Goal: Task Accomplishment & Management: Complete application form

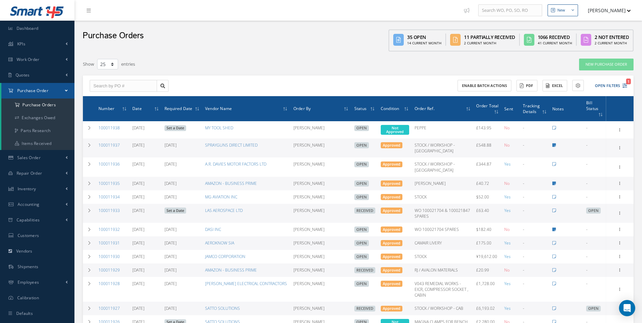
select select "25"
click at [124, 85] on input "text" at bounding box center [123, 86] width 67 height 12
type input "100011877"
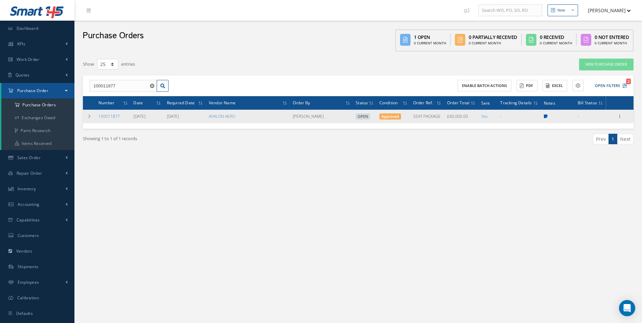
click at [545, 116] on icon at bounding box center [546, 116] width 4 height 4
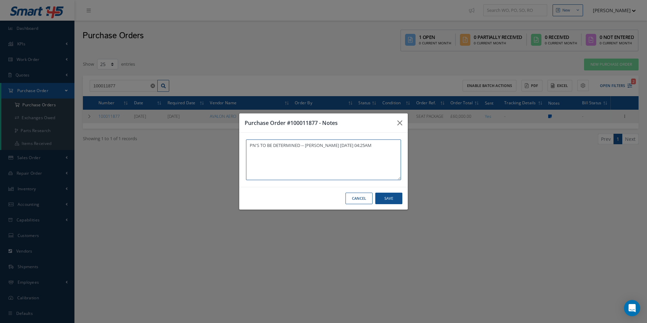
type textarea "PN'S TO BE DETERMINED -- [PERSON_NAME] [DATE] 04:25AM"
click at [0, 0] on icon "button" at bounding box center [0, 0] width 0 height 0
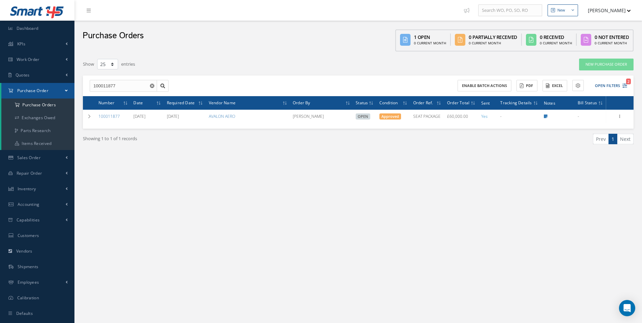
click at [154, 84] on use "Reset" at bounding box center [152, 86] width 4 height 4
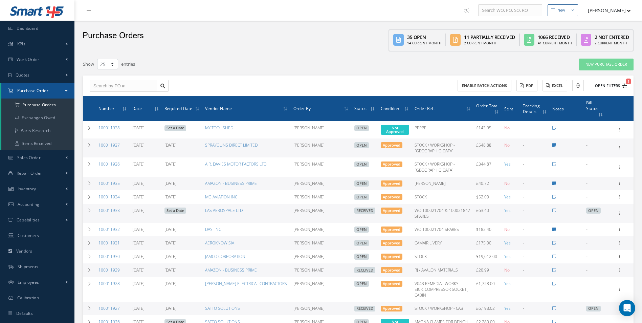
click at [605, 82] on button "Open Filters 1" at bounding box center [608, 85] width 38 height 11
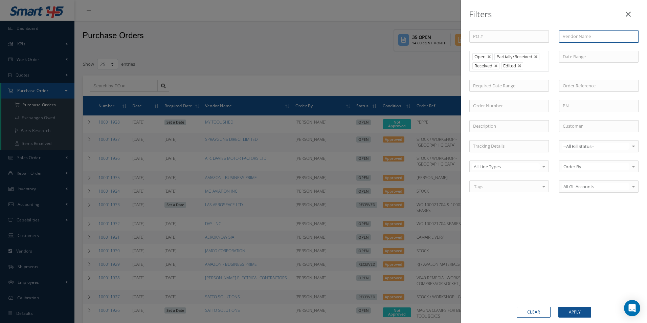
click at [579, 40] on input "text" at bounding box center [599, 36] width 80 height 12
click at [585, 48] on span "RED BOX TOOLS" at bounding box center [579, 48] width 33 height 6
type input "RED BOX TOOLS"
click at [575, 310] on button "Apply" at bounding box center [574, 312] width 33 height 11
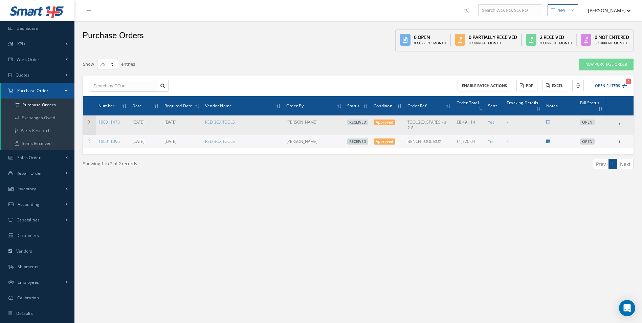
click at [86, 121] on td at bounding box center [89, 124] width 13 height 19
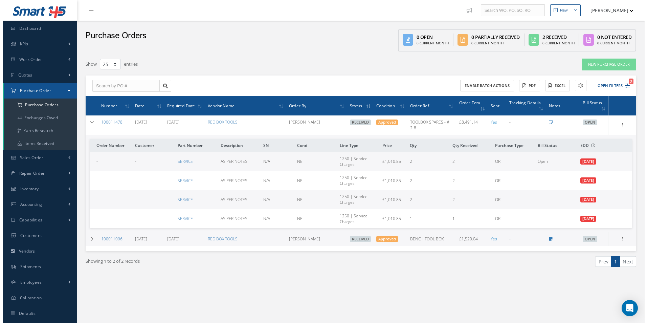
scroll to position [14, 0]
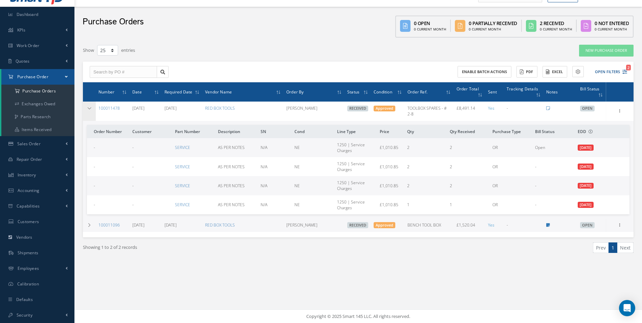
click at [92, 110] on td at bounding box center [89, 111] width 13 height 19
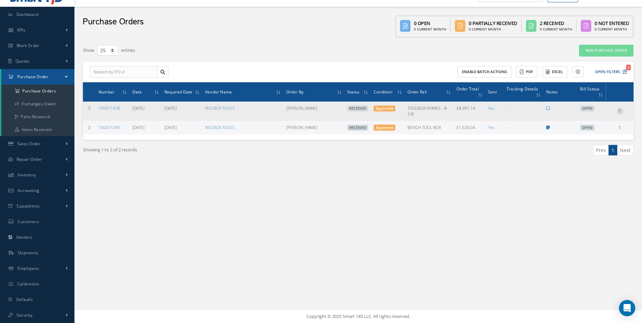
click at [621, 111] on icon at bounding box center [620, 110] width 7 height 5
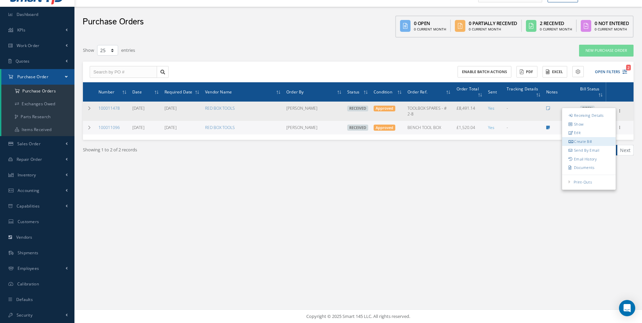
click at [593, 138] on link "Create Bill" at bounding box center [588, 141] width 53 height 9
type input "1415.19"
type input "0.00"
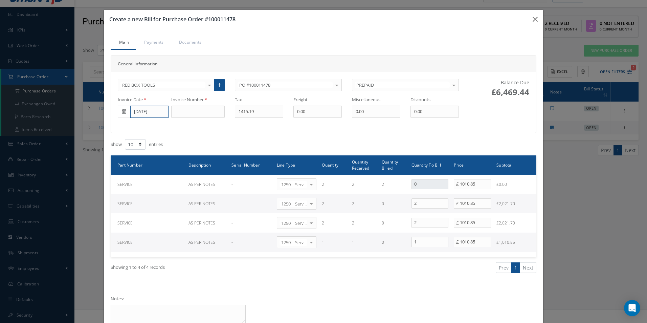
click at [151, 112] on input "[DATE]" at bounding box center [149, 112] width 38 height 12
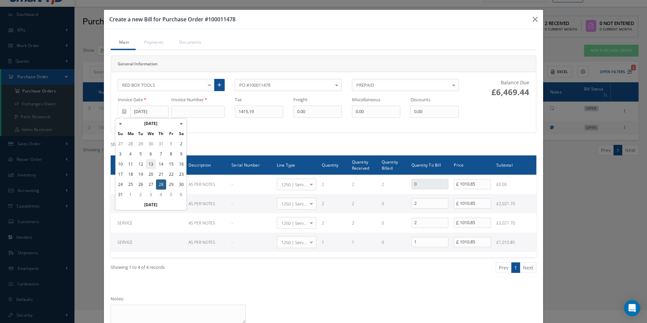
click at [155, 165] on td "13" at bounding box center [151, 164] width 10 height 10
type input "[DATE]"
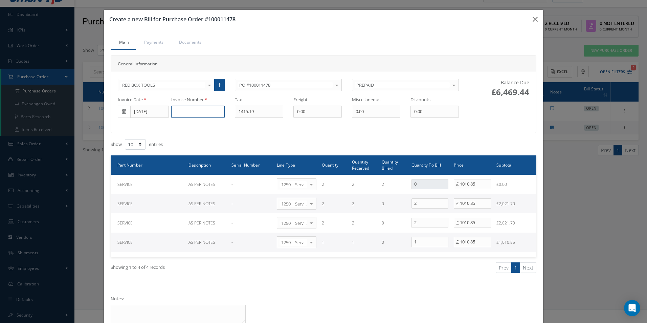
click at [183, 113] on input at bounding box center [197, 112] width 53 height 12
type input "SIN0013694"
type input "404.34"
drag, startPoint x: 434, startPoint y: 222, endPoint x: 257, endPoint y: 205, distance: 177.1
click at [305, 210] on tbody "SERVICE AS PER NOTES - 1250 | Service Charges Select General Ledger 4032 | Soft…" at bounding box center [324, 213] width 426 height 77
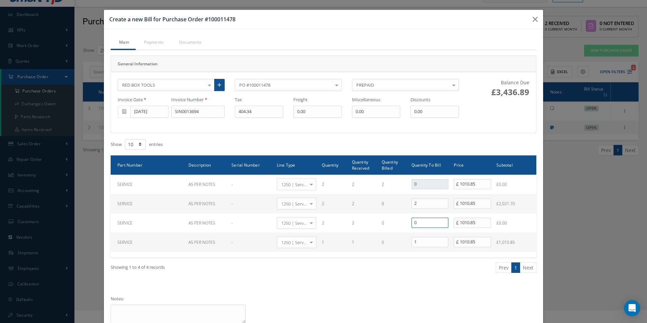
type input "0"
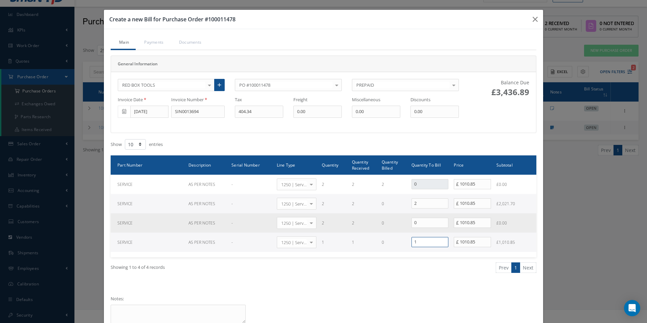
drag, startPoint x: 422, startPoint y: 244, endPoint x: 308, endPoint y: 229, distance: 115.0
click at [337, 241] on tr "SERVICE AS PER NOTES - 1250 | Service Charges Select General Ledger 4032 | Soft…" at bounding box center [324, 241] width 426 height 19
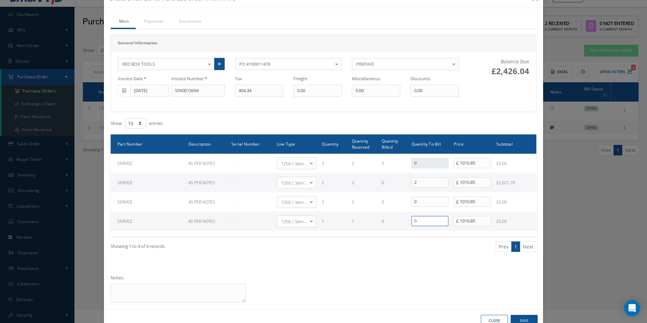
scroll to position [40, 0]
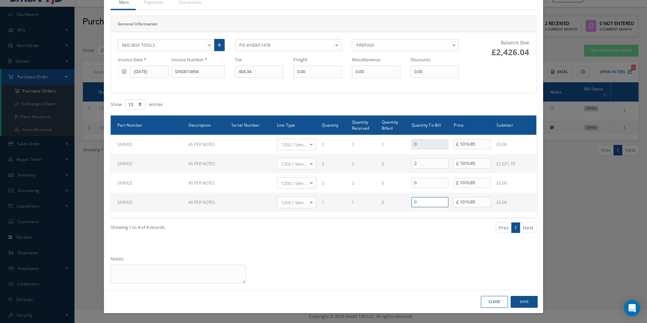
type input "0"
click at [517, 300] on button "Save" at bounding box center [524, 302] width 27 height 12
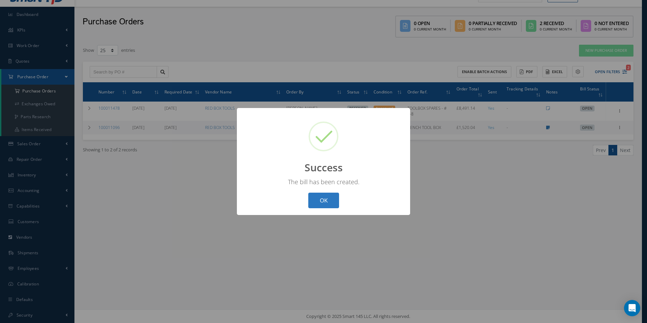
click at [334, 206] on button "OK" at bounding box center [323, 201] width 31 height 16
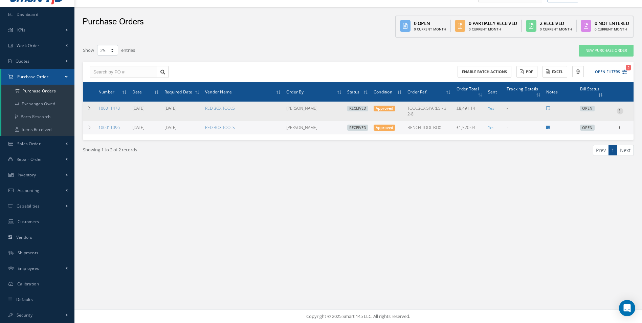
click at [622, 109] on icon at bounding box center [620, 110] width 7 height 5
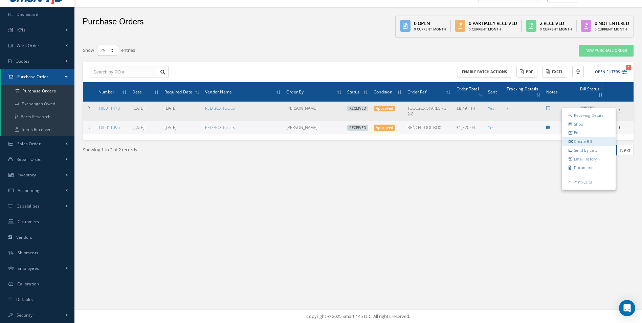
click at [592, 142] on link "Create Bill" at bounding box center [588, 141] width 53 height 9
type input "1415.19"
type input "0.00"
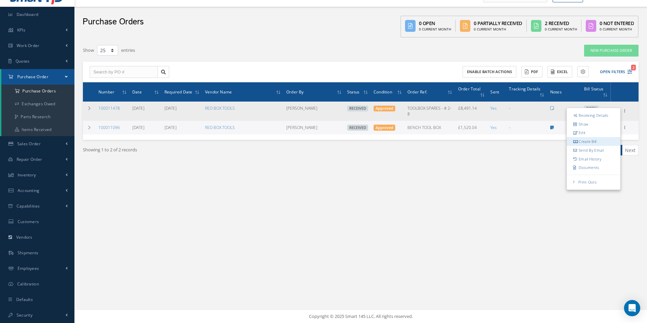
scroll to position [0, 0]
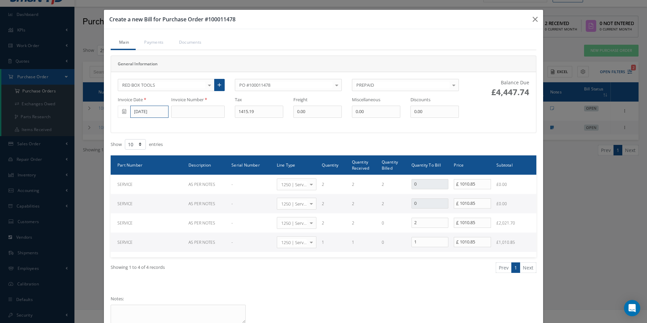
click at [163, 114] on input "[DATE]" at bounding box center [149, 112] width 38 height 12
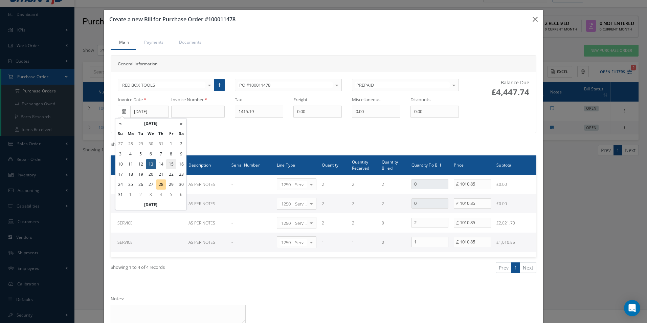
click at [170, 164] on td "15" at bounding box center [171, 164] width 10 height 10
type input "[DATE]"
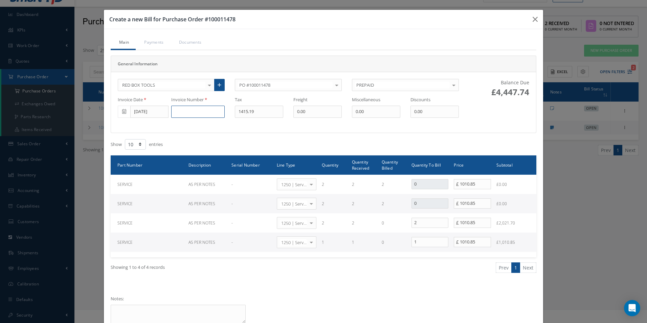
click at [198, 108] on input at bounding box center [197, 112] width 53 height 12
type input "INV-3031"
type input "202.17"
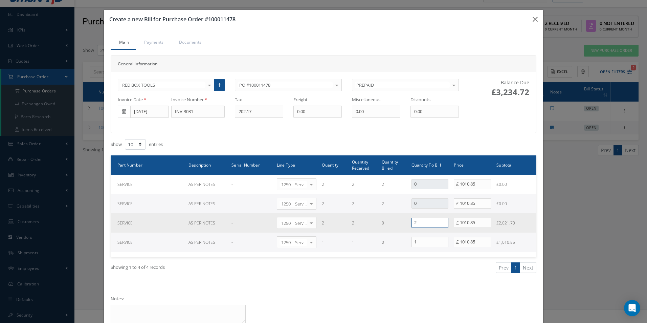
drag, startPoint x: 402, startPoint y: 224, endPoint x: 378, endPoint y: 222, distance: 23.8
click at [385, 223] on tr "SERVICE AS PER NOTES - 1250 | Service Charges Select General Ledger 4032 | Soft…" at bounding box center [324, 222] width 426 height 19
type input "0"
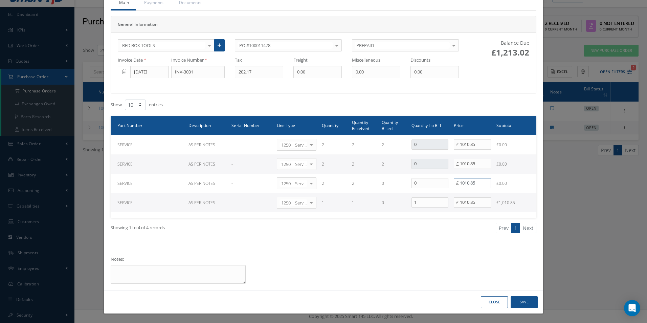
scroll to position [40, 0]
click at [530, 301] on button "Save" at bounding box center [524, 302] width 27 height 12
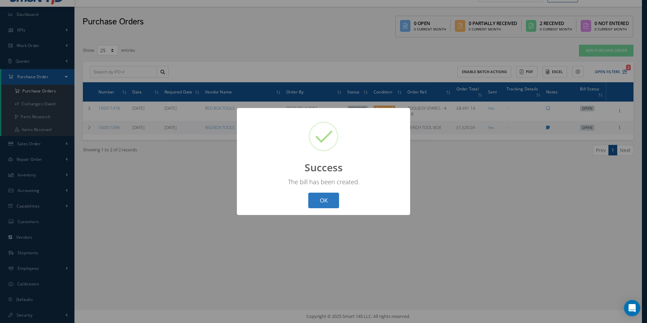
click at [336, 202] on button "OK" at bounding box center [323, 201] width 31 height 16
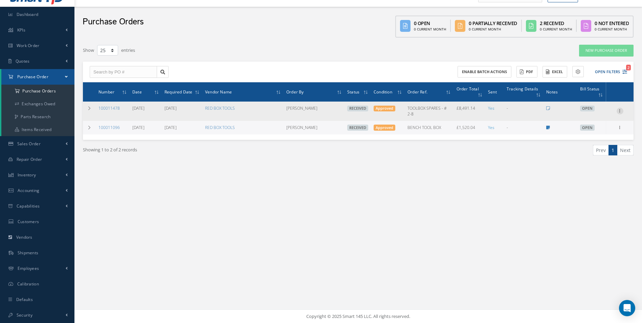
click at [621, 110] on icon at bounding box center [620, 110] width 7 height 5
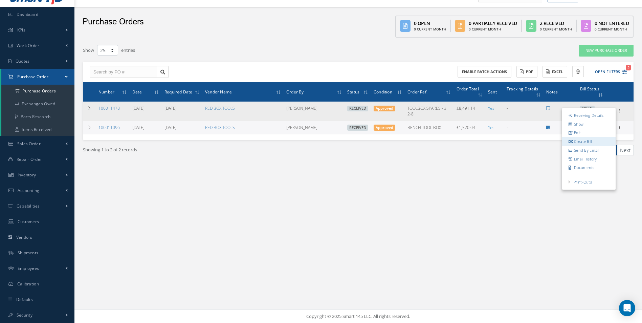
click at [589, 140] on link "Create Bill" at bounding box center [588, 141] width 53 height 9
type input "1415.19"
type input "0.00"
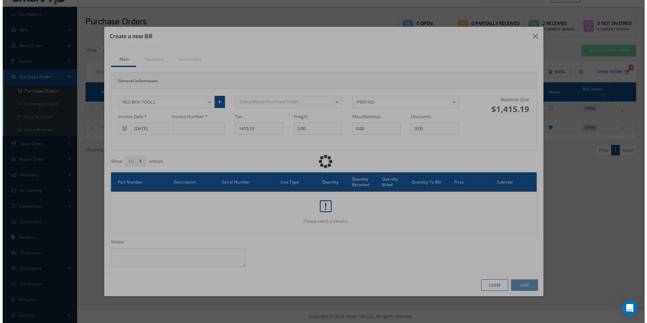
scroll to position [0, 0]
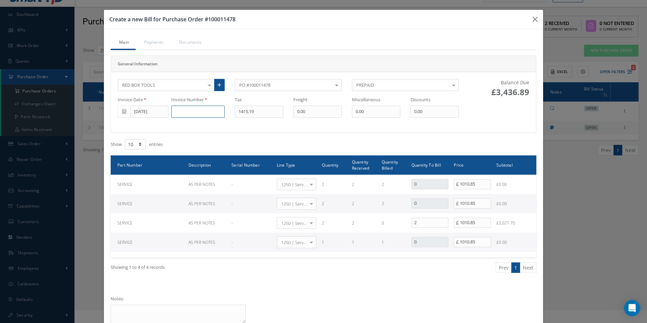
click at [182, 115] on input at bounding box center [197, 112] width 53 height 12
type input "INV-3032"
type input "404.34"
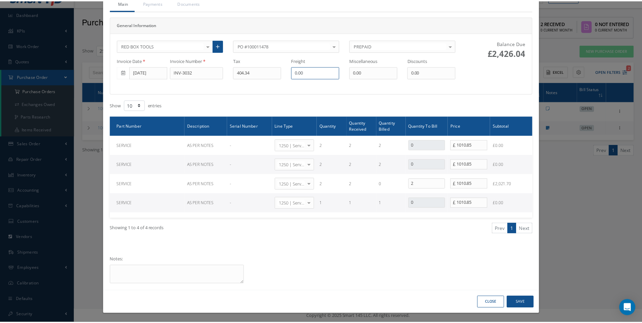
scroll to position [40, 0]
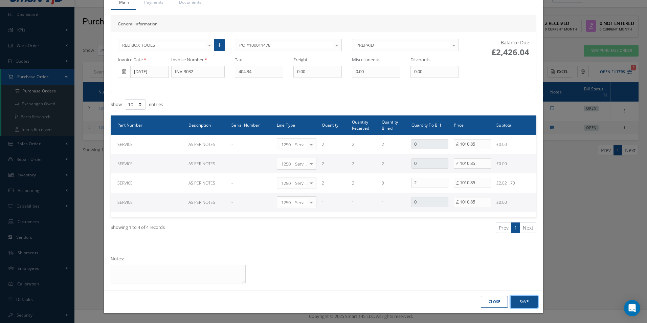
click at [518, 298] on button "Save" at bounding box center [524, 302] width 27 height 12
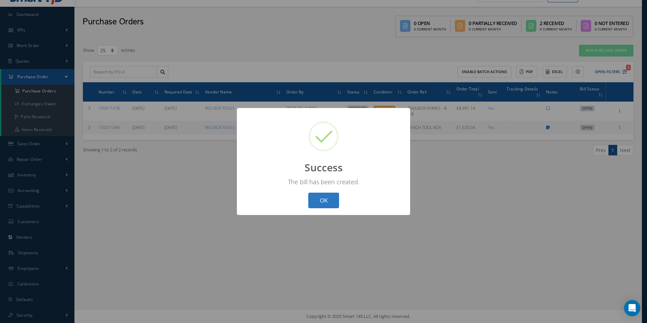
click at [330, 204] on button "OK" at bounding box center [323, 201] width 31 height 16
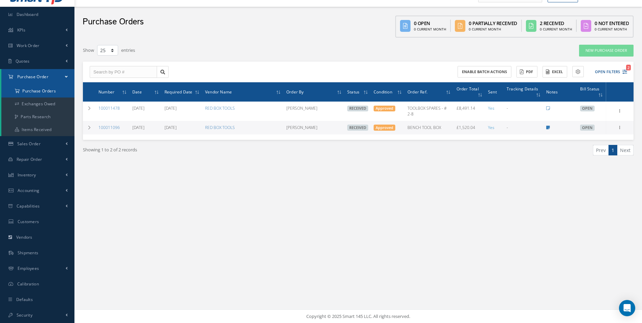
click at [52, 90] on a=1&status_id=2&status_id=3&status_id=5&collapsedFilters"] "Purchase Orders" at bounding box center [37, 91] width 73 height 13
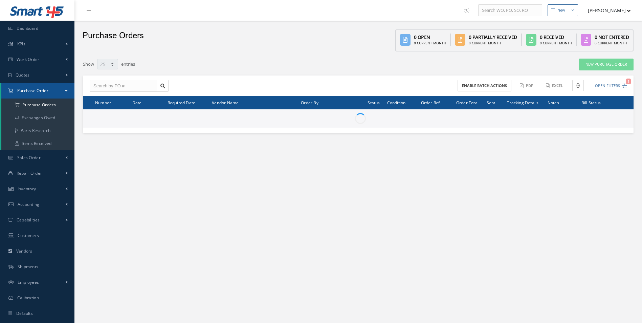
select select "25"
